Goal: Information Seeking & Learning: Check status

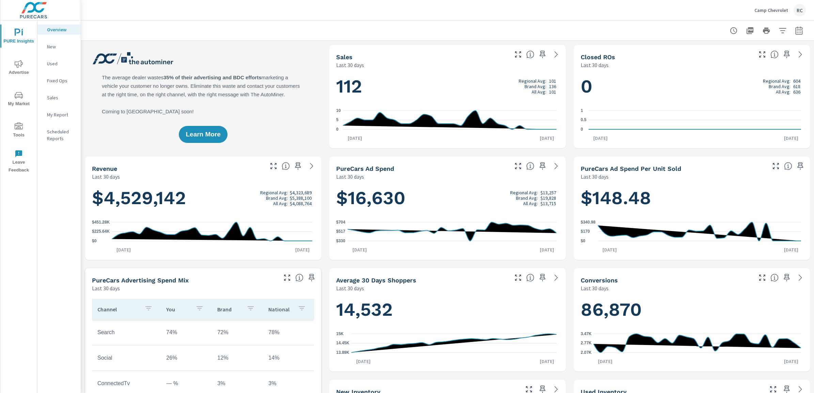
scroll to position [0, 0]
click at [19, 66] on icon "nav menu" at bounding box center [19, 64] width 8 height 8
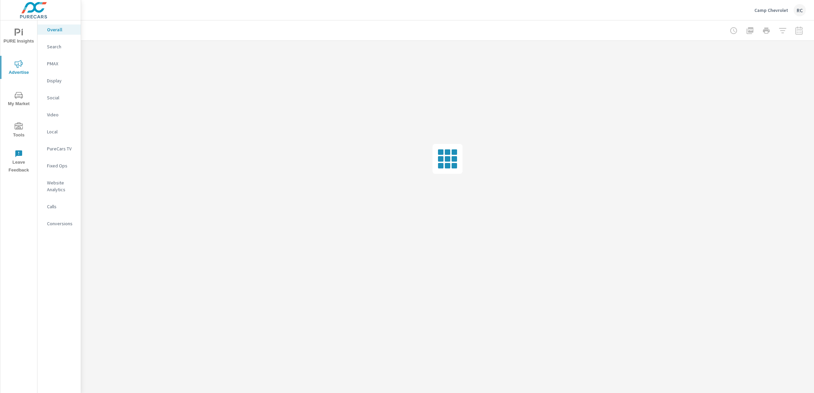
click at [56, 46] on p "Search" at bounding box center [61, 46] width 28 height 7
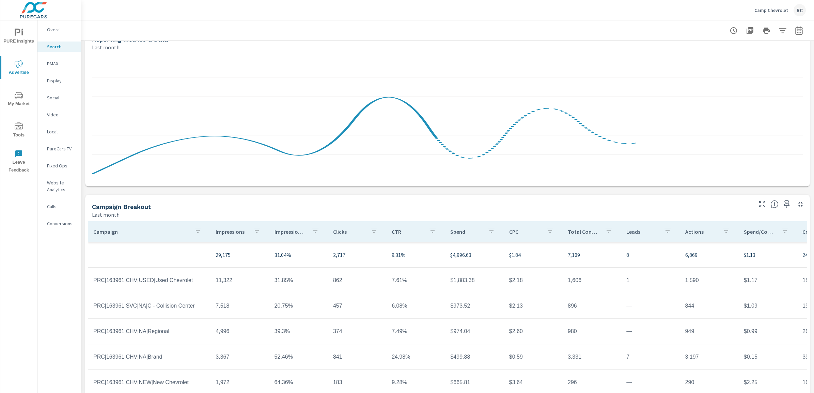
scroll to position [373, 0]
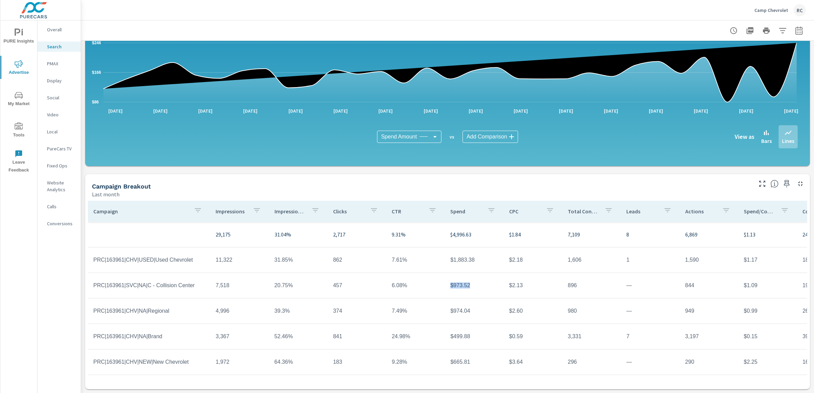
drag, startPoint x: 467, startPoint y: 286, endPoint x: 443, endPoint y: 284, distance: 24.3
click at [445, 284] on td "$973.52" at bounding box center [474, 285] width 59 height 17
drag, startPoint x: 443, startPoint y: 284, endPoint x: 457, endPoint y: 287, distance: 14.7
click at [457, 287] on td "$973.52" at bounding box center [474, 285] width 59 height 17
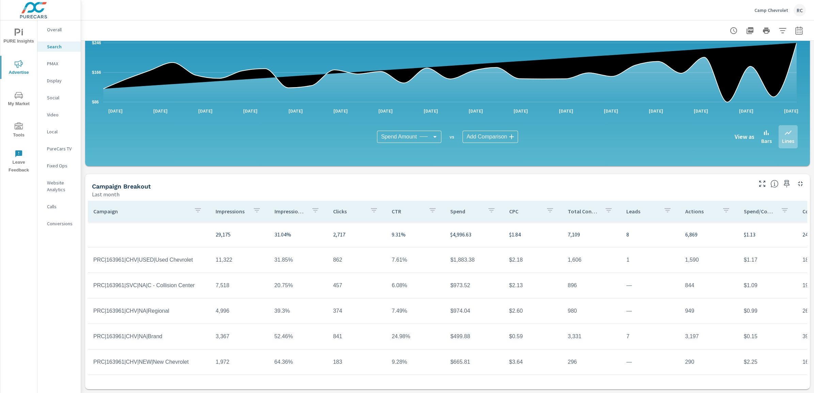
click at [483, 183] on div "Campaign Breakout" at bounding box center [421, 187] width 659 height 8
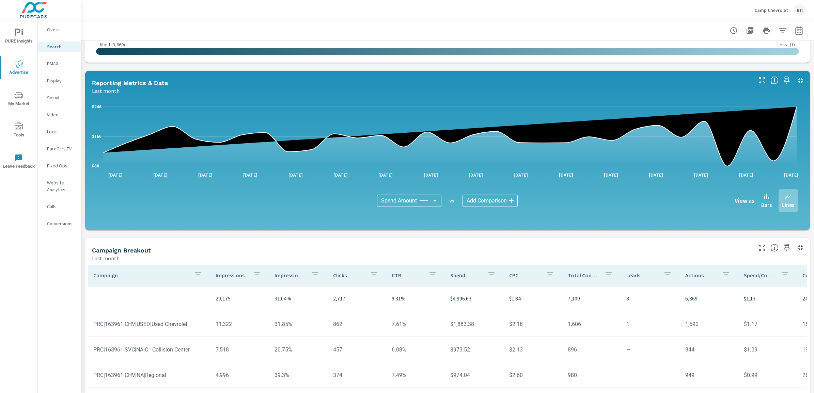
scroll to position [373, 0]
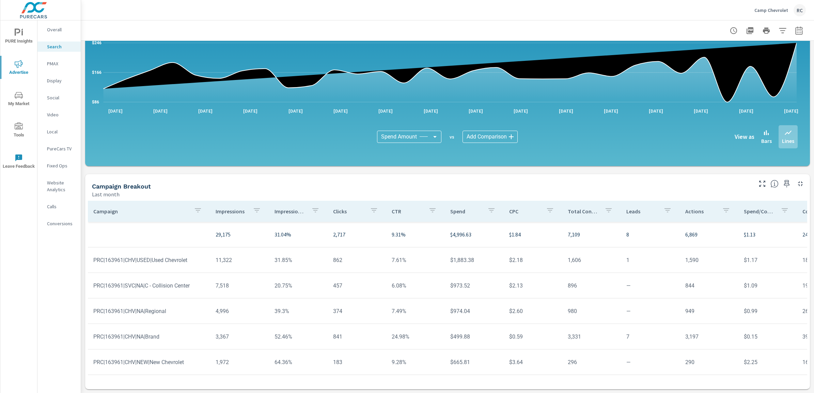
click at [220, 186] on div "Campaign Breakout" at bounding box center [421, 187] width 659 height 8
click at [453, 183] on div "Campaign Breakout" at bounding box center [421, 187] width 659 height 8
click at [492, 7] on div "Camp Chevrolet RC" at bounding box center [447, 10] width 717 height 20
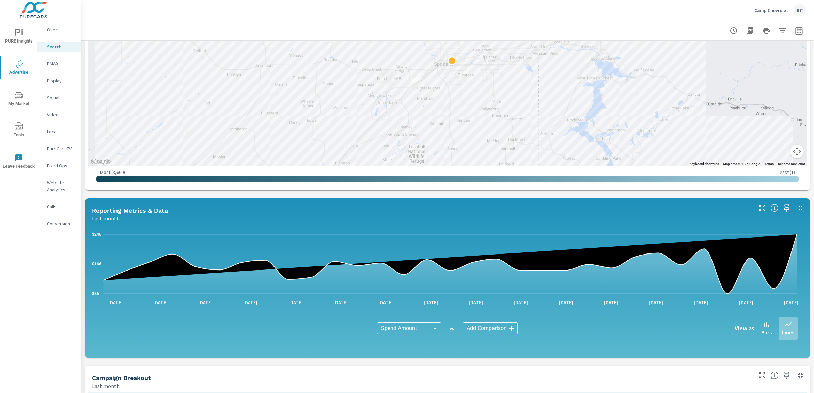
scroll to position [75, 0]
